Goal: Check status: Check status

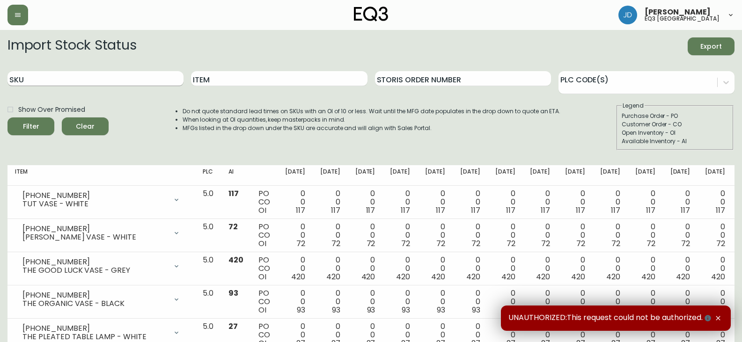
click at [125, 74] on input "SKU" at bounding box center [95, 78] width 176 height 15
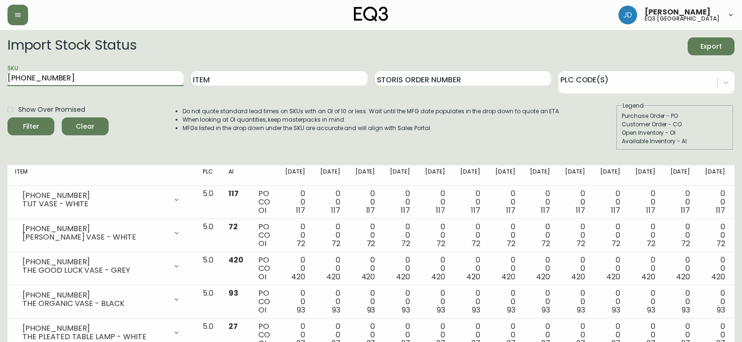
type input "7130-430-13"
click at [7, 118] on button "Filter" at bounding box center [30, 127] width 47 height 18
